Goal: Navigation & Orientation: Find specific page/section

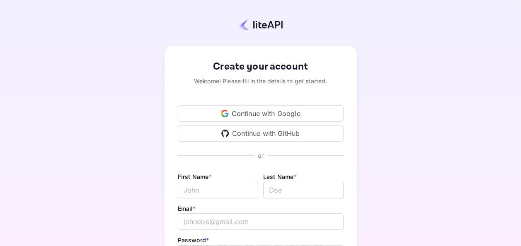
click at [261, 116] on div "Continue with Google" at bounding box center [261, 113] width 166 height 17
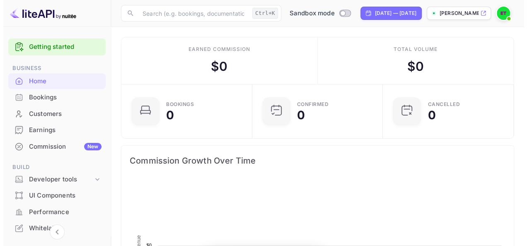
scroll to position [128, 120]
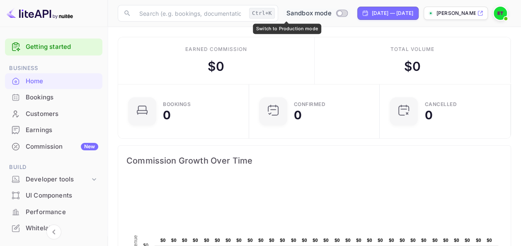
click at [331, 15] on input "Switch to Production mode" at bounding box center [339, 12] width 17 height 5
checkbox input "false"
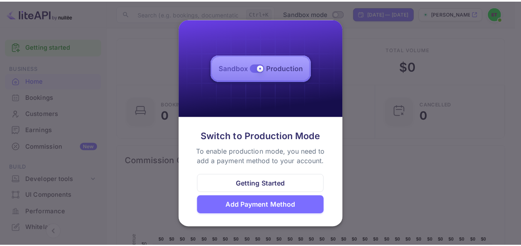
scroll to position [128, 119]
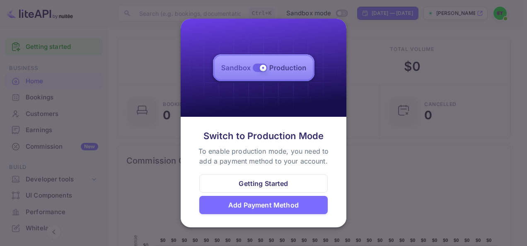
click at [256, 70] on img at bounding box center [264, 68] width 166 height 98
click at [261, 67] on img at bounding box center [264, 68] width 166 height 98
click at [270, 182] on div "Getting Started" at bounding box center [263, 184] width 49 height 10
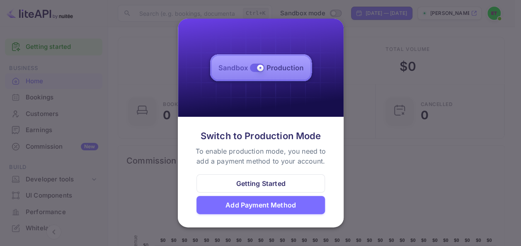
scroll to position [128, 120]
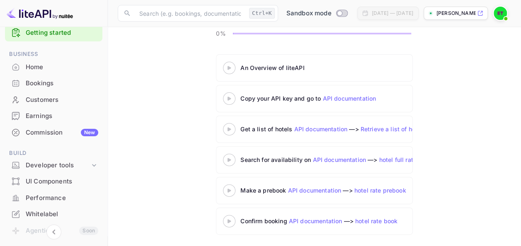
scroll to position [9, 0]
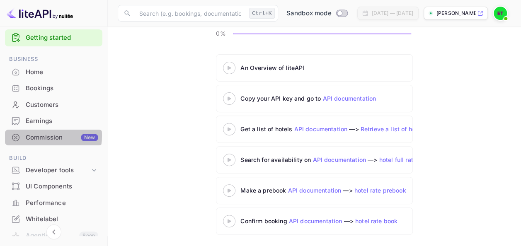
click at [44, 136] on div "Commission New" at bounding box center [62, 138] width 72 height 10
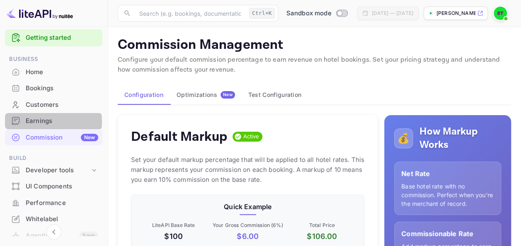
click at [46, 121] on div "Earnings" at bounding box center [62, 121] width 72 height 10
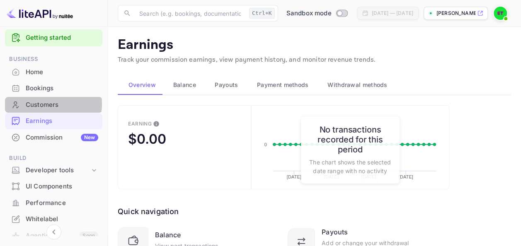
click at [41, 104] on div "Customers" at bounding box center [62, 105] width 72 height 10
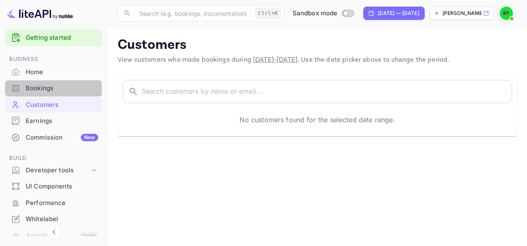
click at [44, 89] on div "Bookings" at bounding box center [62, 89] width 72 height 10
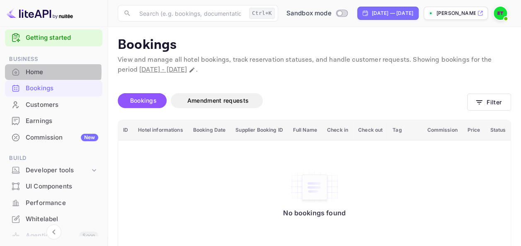
click at [33, 71] on div "Home" at bounding box center [62, 73] width 72 height 10
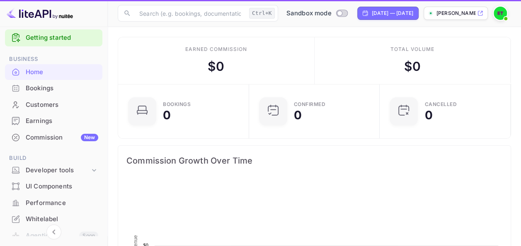
scroll to position [128, 120]
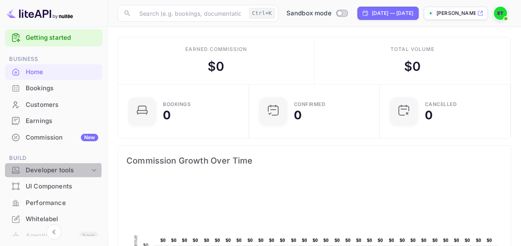
click at [39, 170] on div "Developer tools" at bounding box center [58, 171] width 64 height 10
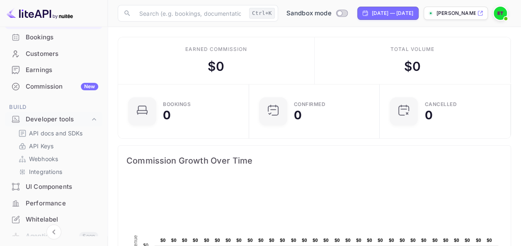
scroll to position [63, 0]
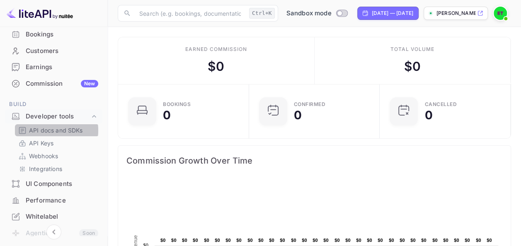
click at [42, 130] on p "API docs and SDKs" at bounding box center [56, 130] width 54 height 9
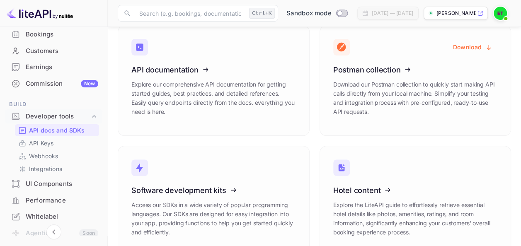
scroll to position [70, 0]
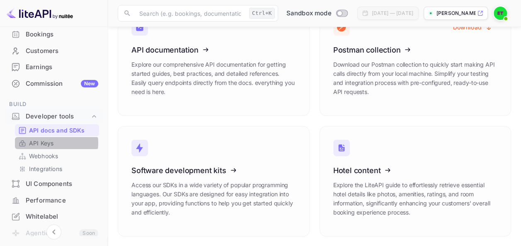
click at [49, 143] on p "API Keys" at bounding box center [41, 143] width 24 height 9
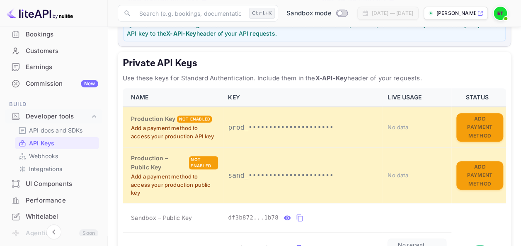
scroll to position [43, 0]
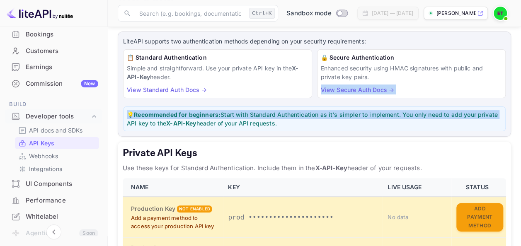
drag, startPoint x: 509, startPoint y: 73, endPoint x: 519, endPoint y: 100, distance: 28.4
click at [519, 100] on main "API Keys Create and manage your API keys for secure access to liteAPI endpoints…" at bounding box center [314, 238] width 413 height 510
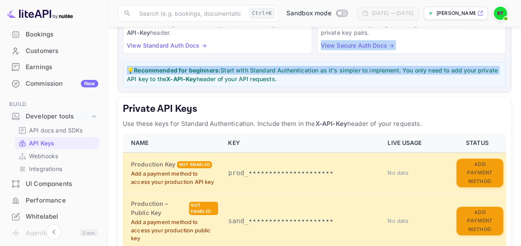
scroll to position [0, 0]
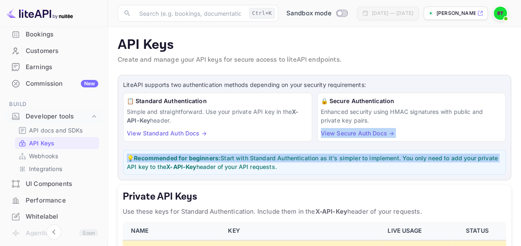
click at [501, 14] on img at bounding box center [499, 13] width 13 height 13
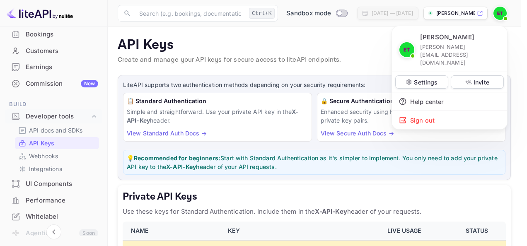
click at [501, 14] on div at bounding box center [263, 123] width 527 height 246
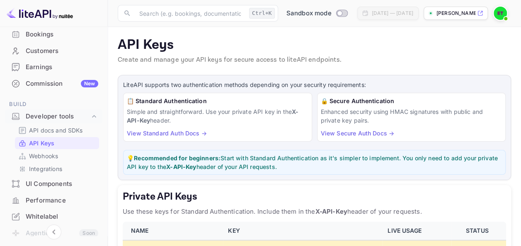
drag, startPoint x: 107, startPoint y: 117, endPoint x: 107, endPoint y: 173, distance: 55.5
click at [107, 173] on div "Getting started Business Home Bookings Customers Earnings Commission New Build …" at bounding box center [54, 134] width 108 height 215
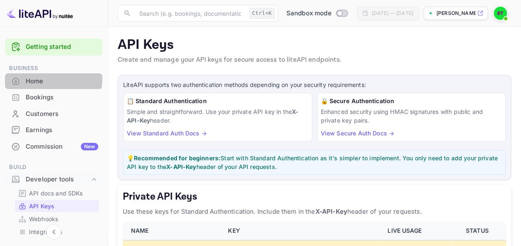
click at [46, 79] on div "Home" at bounding box center [62, 82] width 72 height 10
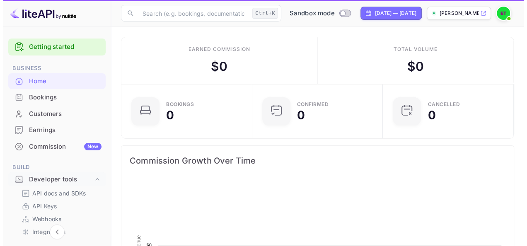
scroll to position [128, 120]
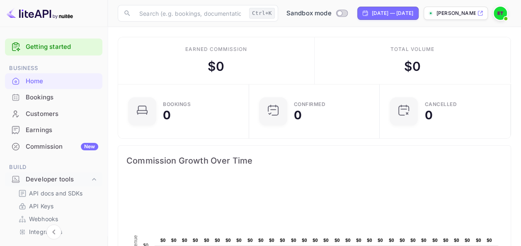
click at [501, 12] on img at bounding box center [499, 13] width 13 height 13
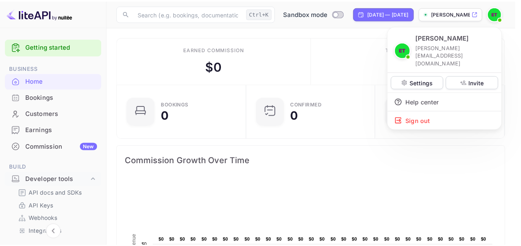
scroll to position [128, 119]
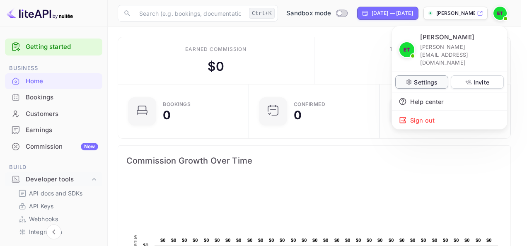
click at [426, 78] on p "Settings" at bounding box center [426, 82] width 24 height 9
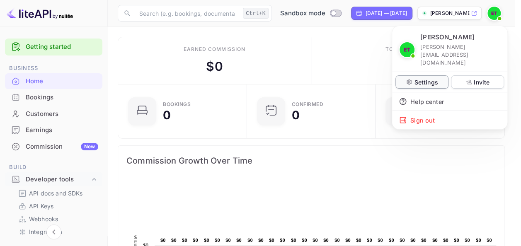
scroll to position [128, 120]
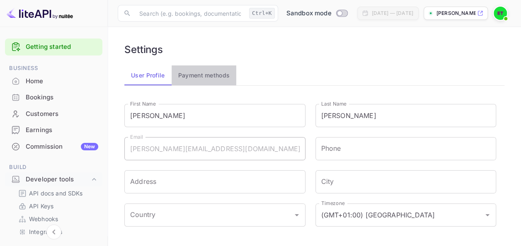
click at [213, 77] on button "Payment methods" at bounding box center [203, 75] width 65 height 20
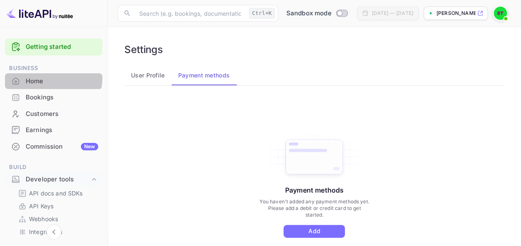
click at [49, 78] on div "Home" at bounding box center [62, 82] width 72 height 10
